Goal: Information Seeking & Learning: Find contact information

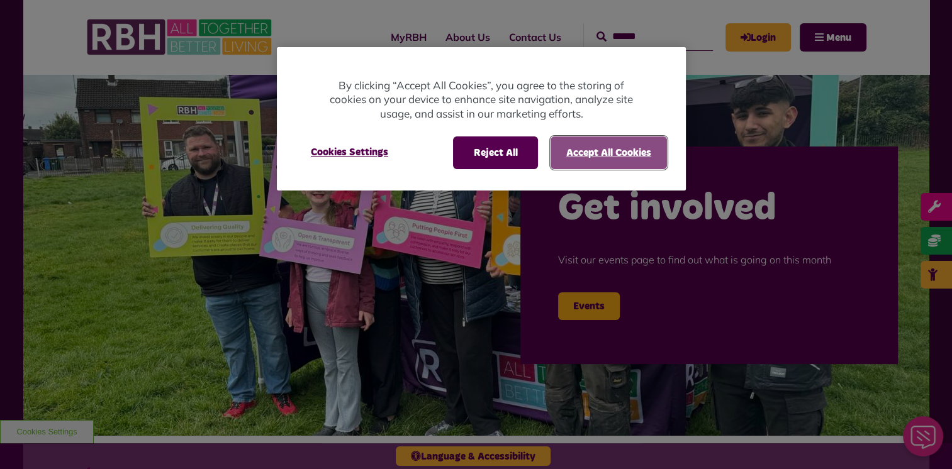
click at [604, 153] on button "Accept All Cookies" at bounding box center [609, 153] width 116 height 33
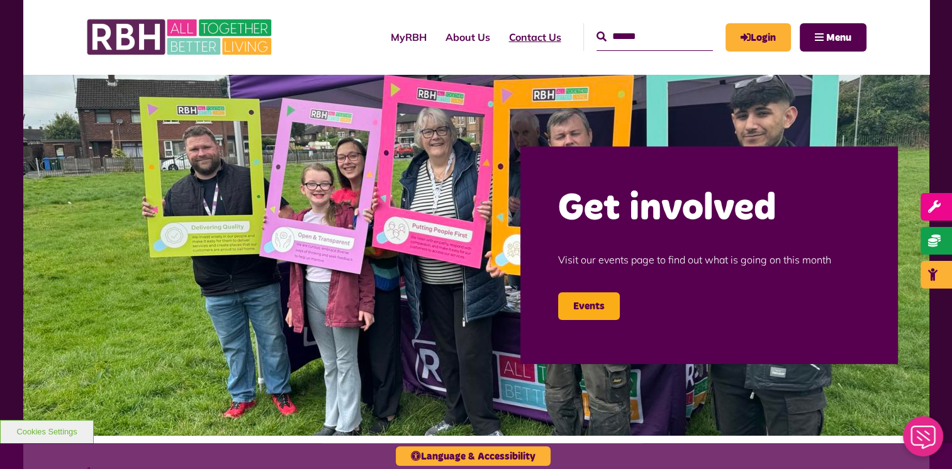
click at [515, 36] on link "Contact Us" at bounding box center [535, 37] width 71 height 34
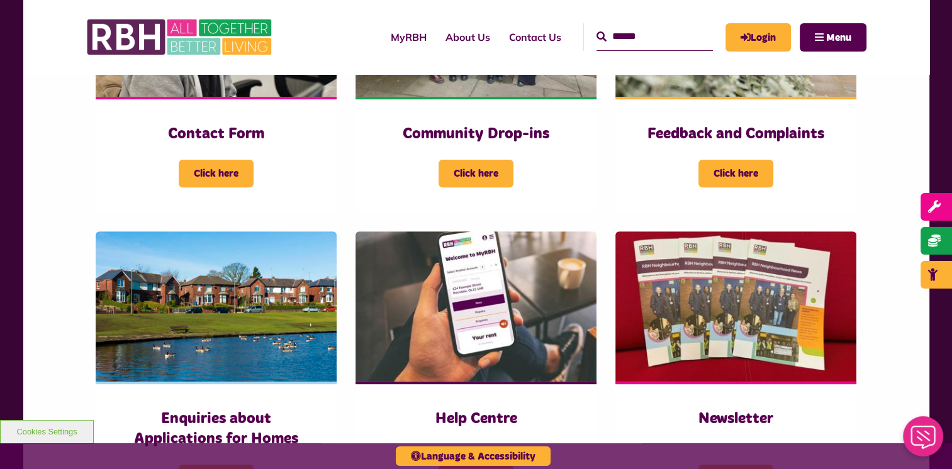
scroll to position [821, 0]
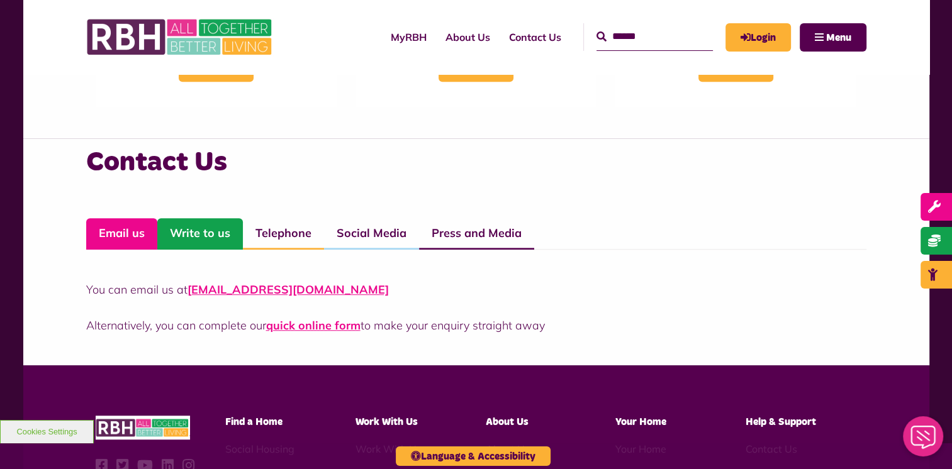
click at [196, 238] on link "Write to us" at bounding box center [200, 233] width 86 height 31
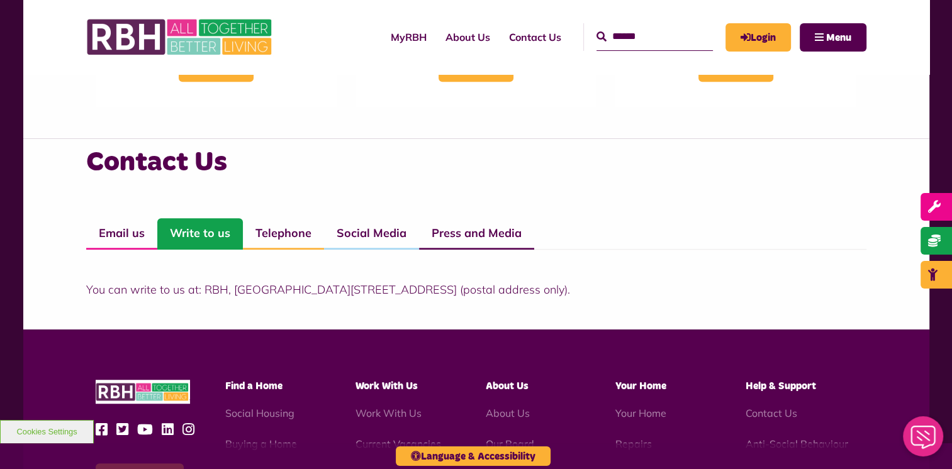
drag, startPoint x: 201, startPoint y: 286, endPoint x: 546, endPoint y: 278, distance: 344.9
click at [546, 278] on div "You can write to us at: RBH, [GEOGRAPHIC_DATA][STREET_ADDRESS] (postal address …" at bounding box center [476, 274] width 780 height 48
copy p "[STREET_ADDRESS]"
